Goal: Answer question/provide support: Share knowledge or assist other users

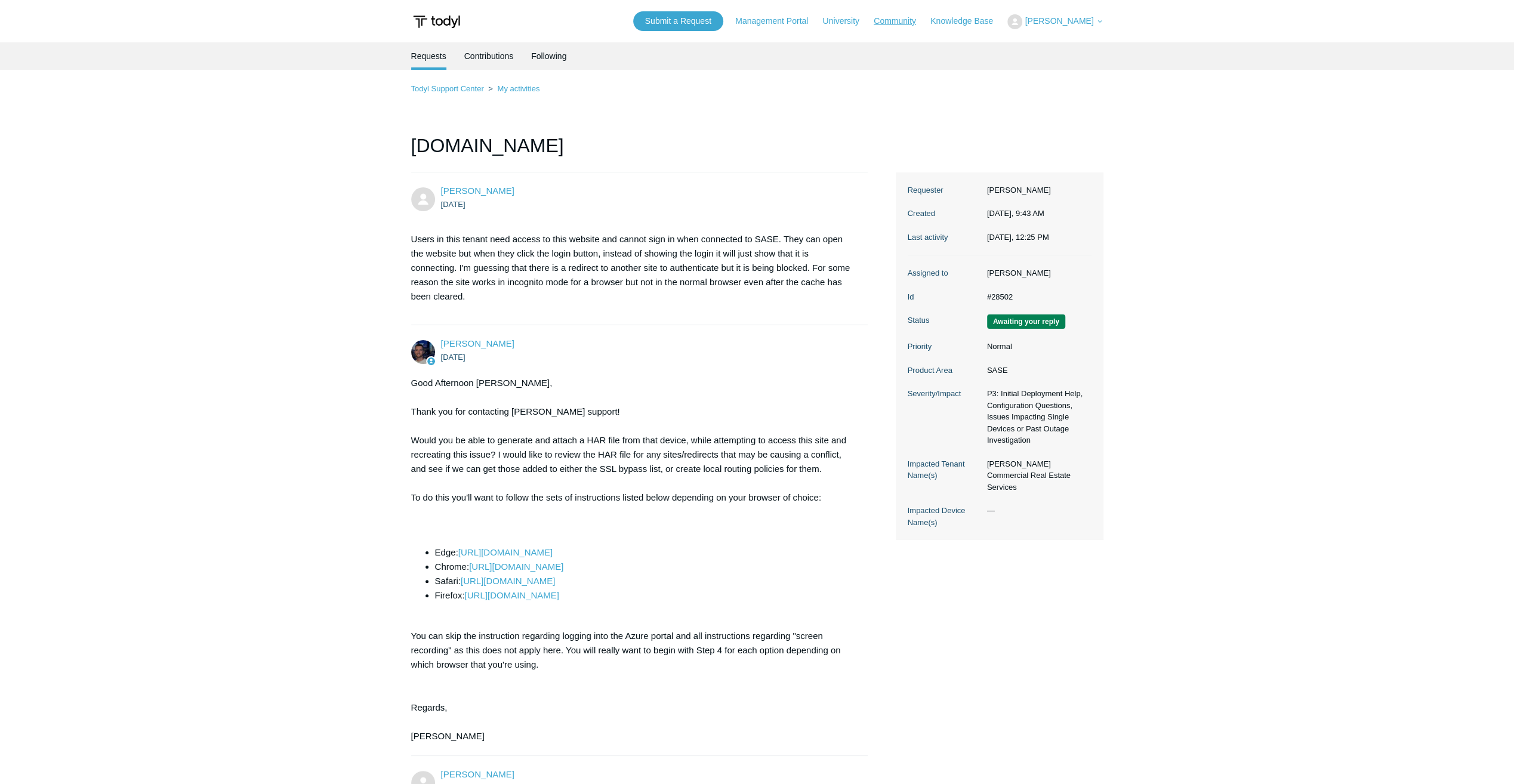
click at [912, 24] on link "Community" at bounding box center [900, 21] width 55 height 13
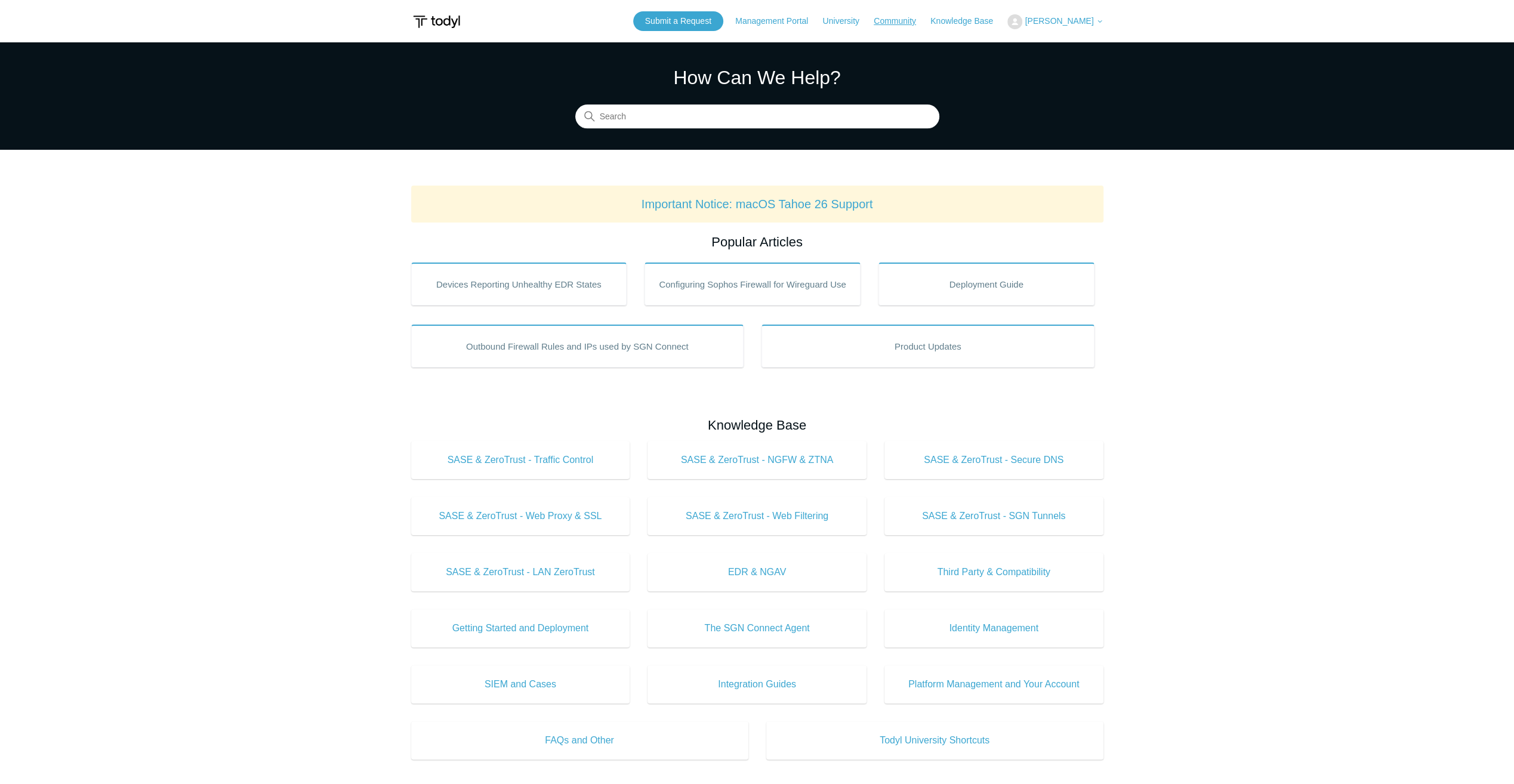
click at [908, 23] on link "Community" at bounding box center [900, 21] width 55 height 13
click at [729, 123] on input "Search" at bounding box center [757, 117] width 364 height 24
type input "t"
type input "uninstall"
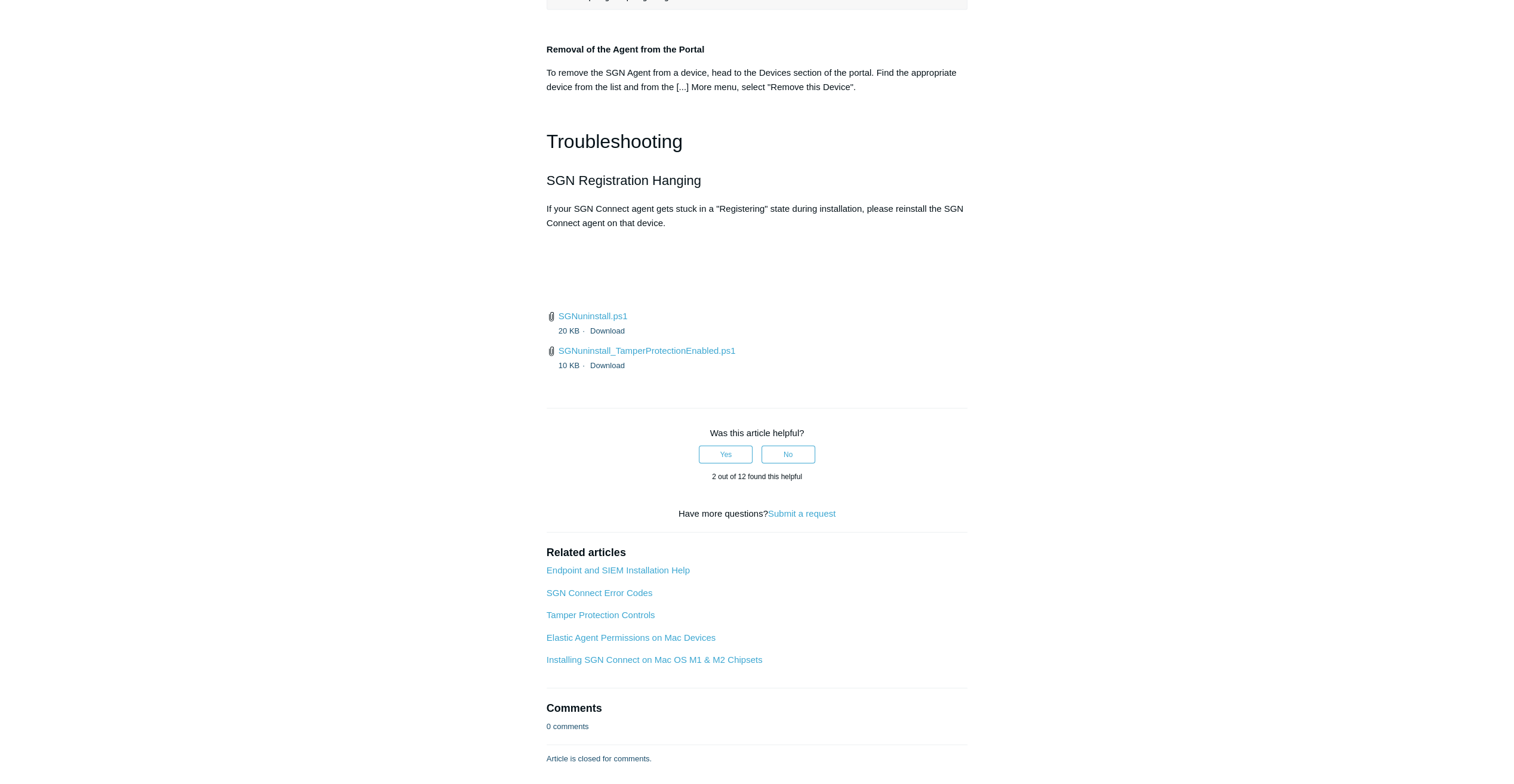
scroll to position [2684, 0]
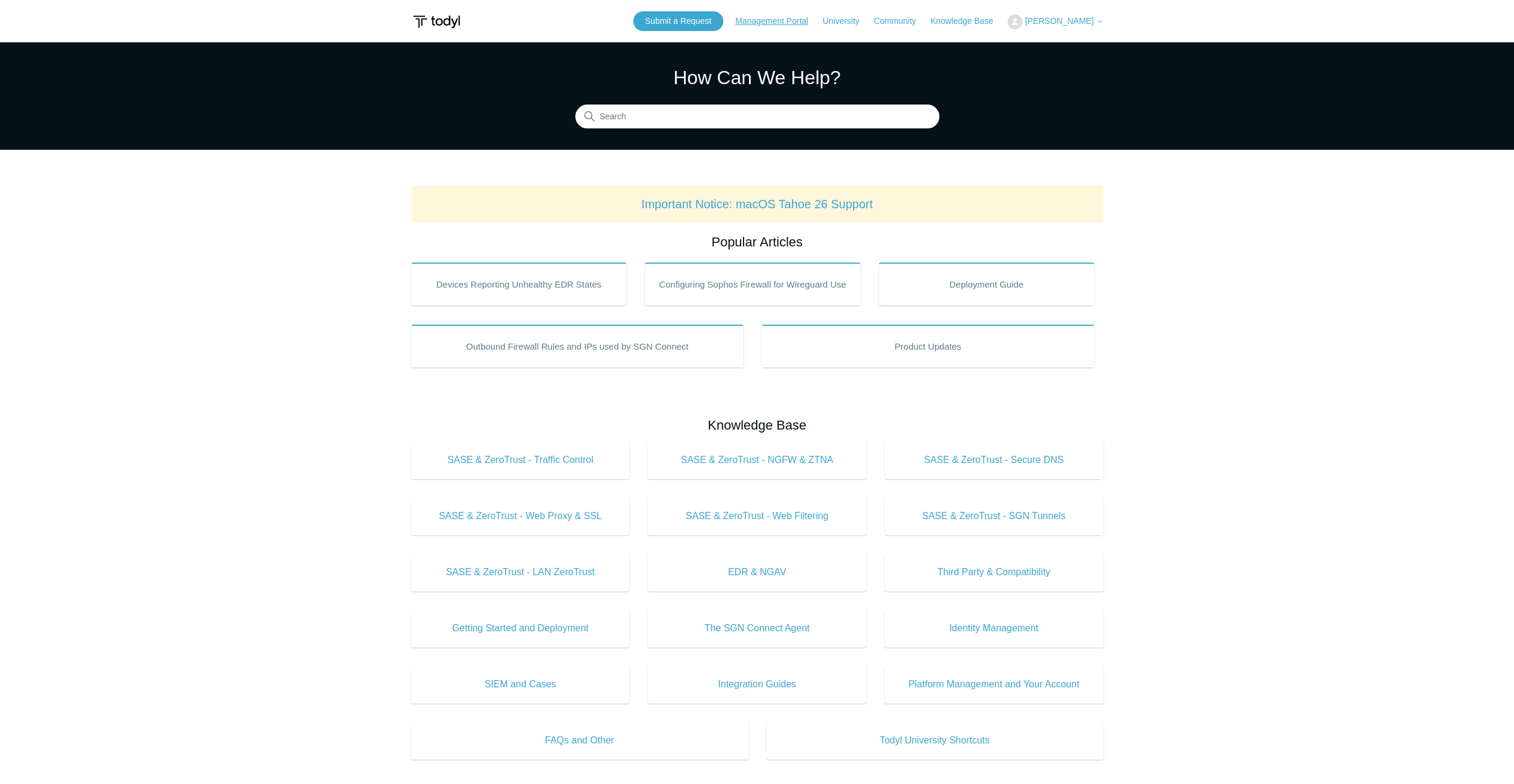
click at [794, 22] on link "Management Portal" at bounding box center [777, 21] width 85 height 13
click at [970, 20] on link "Knowledge Base" at bounding box center [967, 21] width 75 height 13
click at [1059, 15] on button "[PERSON_NAME]" at bounding box center [1055, 22] width 96 height 15
click at [1076, 55] on link "My Support Requests" at bounding box center [1066, 46] width 117 height 21
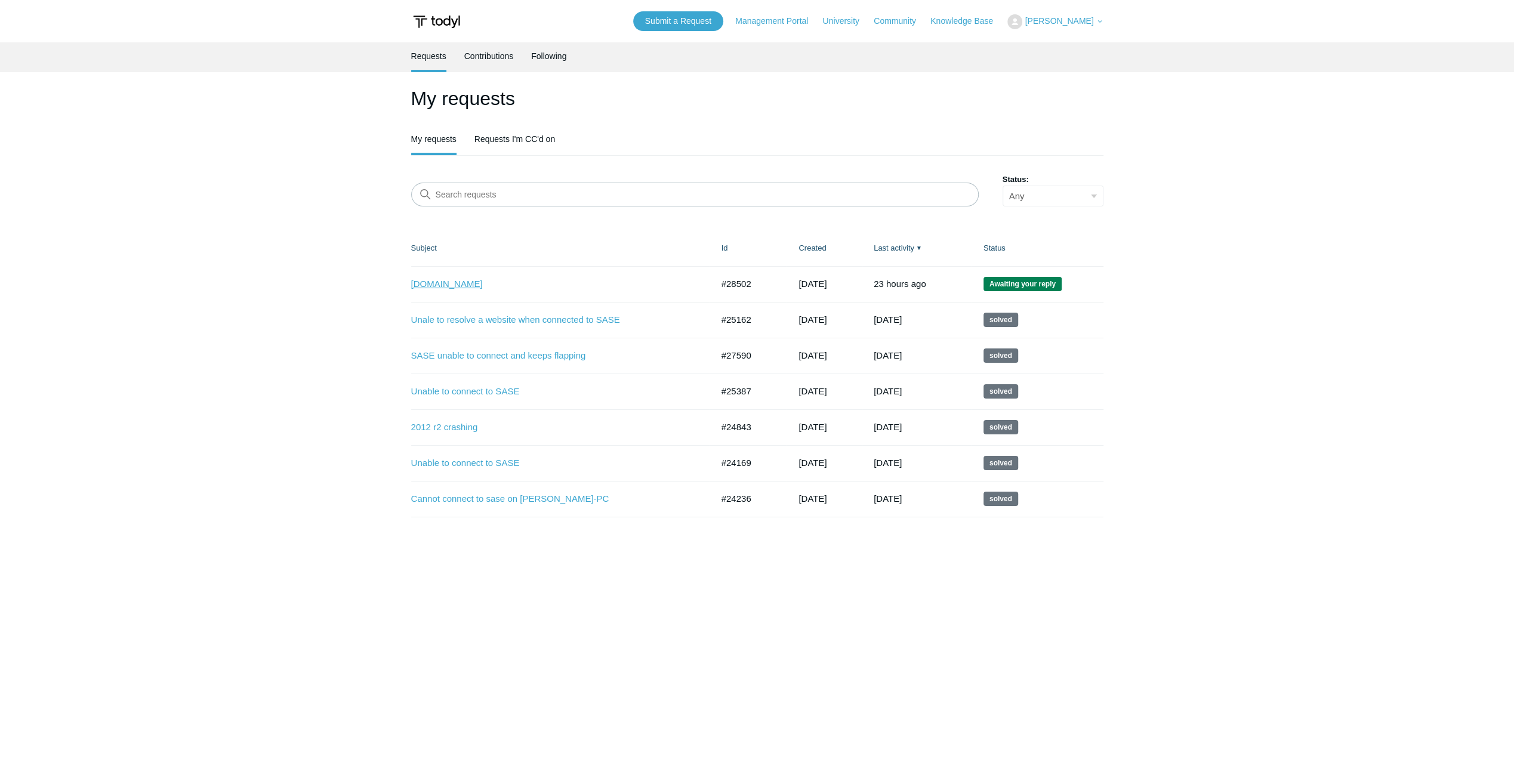
click at [460, 281] on link "[DOMAIN_NAME]" at bounding box center [553, 284] width 283 height 13
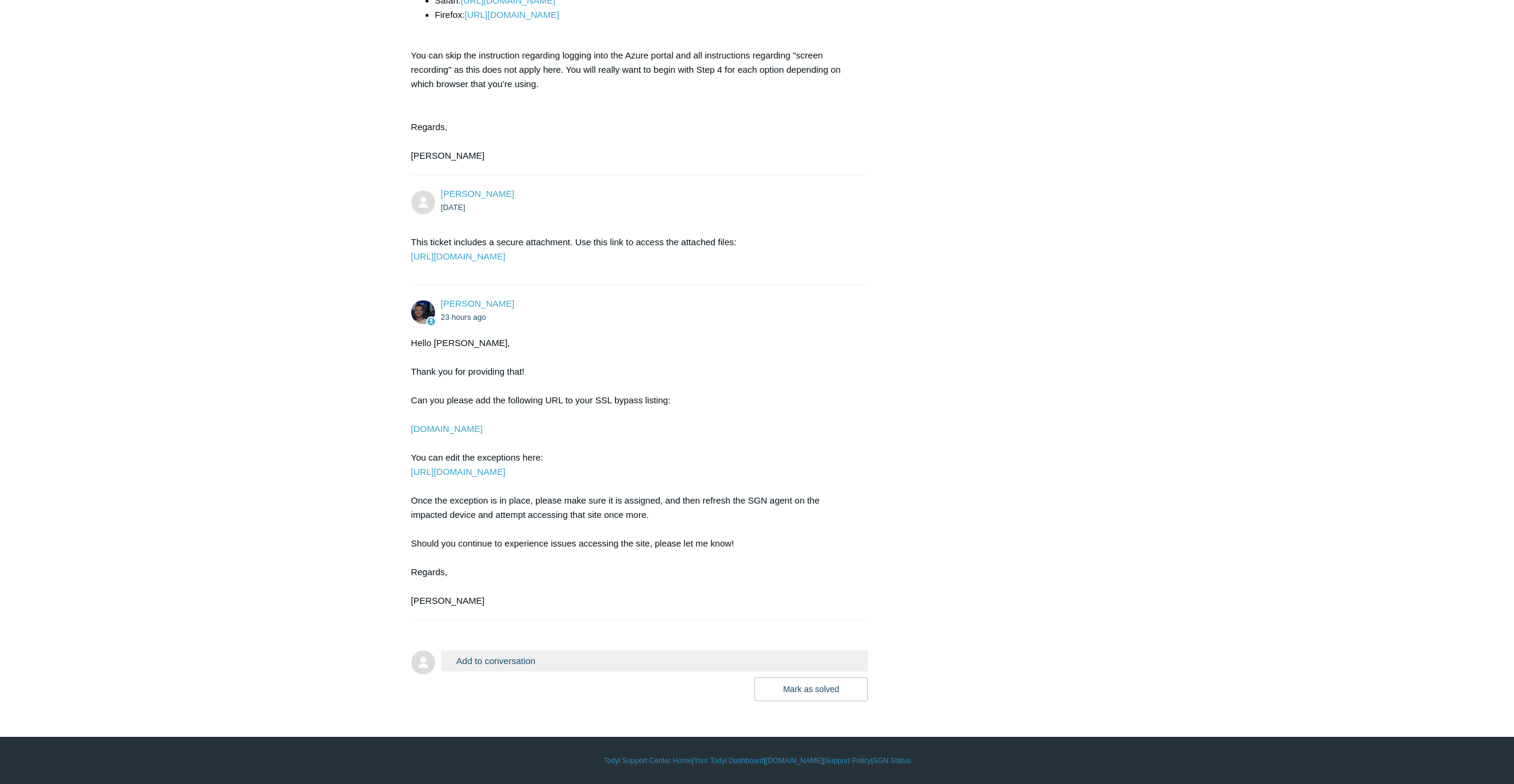
scroll to position [607, 0]
click at [518, 661] on button "Add to conversation" at bounding box center [654, 660] width 427 height 21
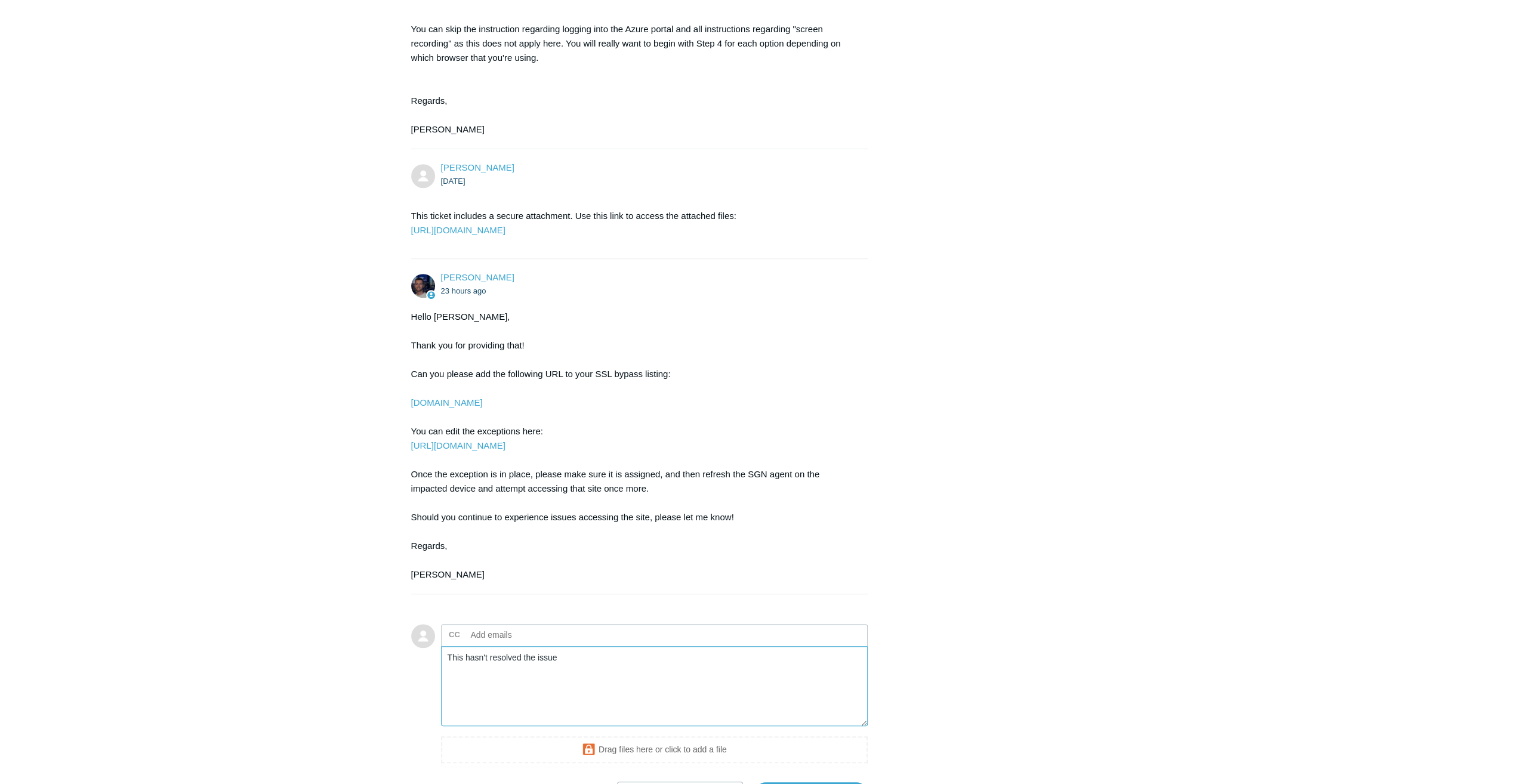
type textarea "This hasn't resolved the issue"
